Goal: Understand process/instructions: Learn how to perform a task or action

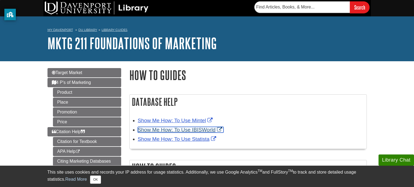
click at [172, 129] on link "Show Me How: To Use IBISWorld" at bounding box center [181, 130] width 86 height 6
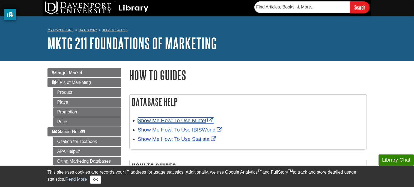
click at [185, 121] on link "Show Me How: To Use Mintel" at bounding box center [176, 120] width 76 height 6
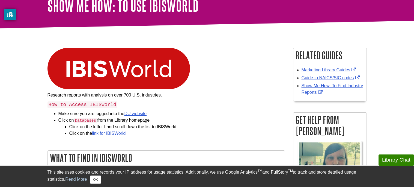
scroll to position [49, 0]
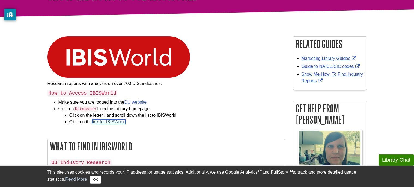
click at [118, 122] on link "link for IBISWorld" at bounding box center [109, 121] width 34 height 5
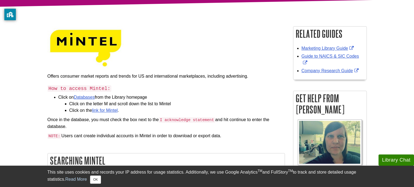
scroll to position [63, 0]
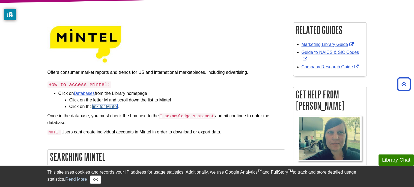
click at [113, 105] on link "link for Mintel" at bounding box center [105, 106] width 26 height 5
